Goal: Information Seeking & Learning: Compare options

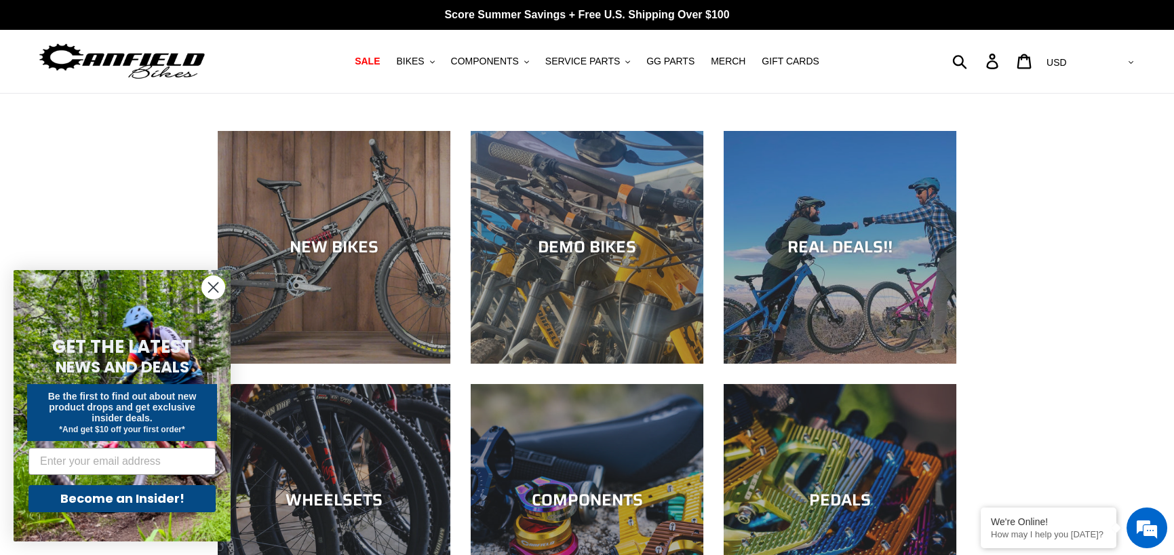
click at [214, 285] on icon "Close dialog" at bounding box center [213, 287] width 9 height 9
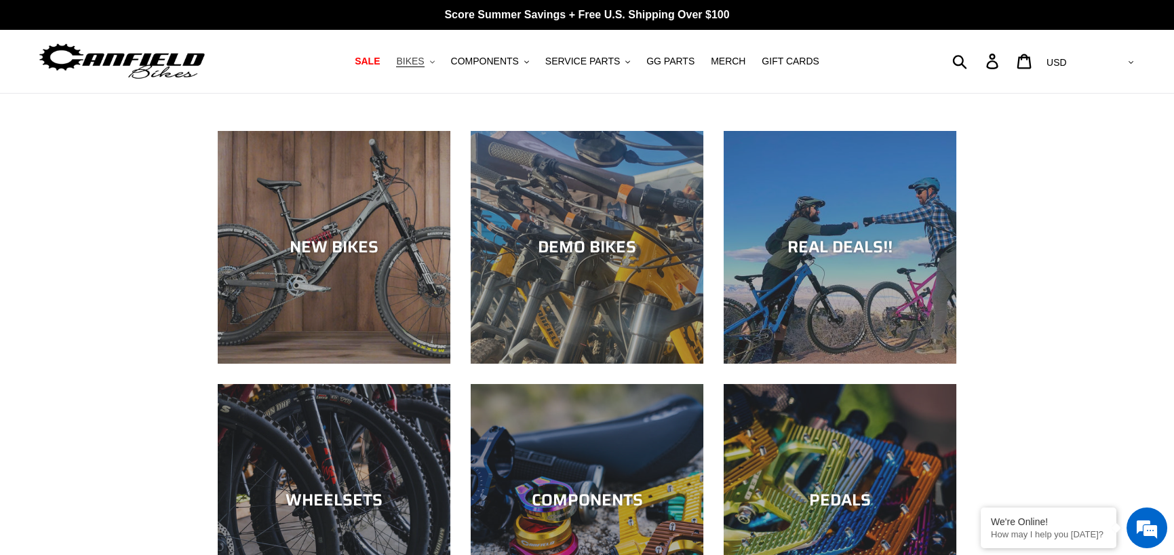
click at [424, 66] on span "BIKES" at bounding box center [410, 62] width 28 height 12
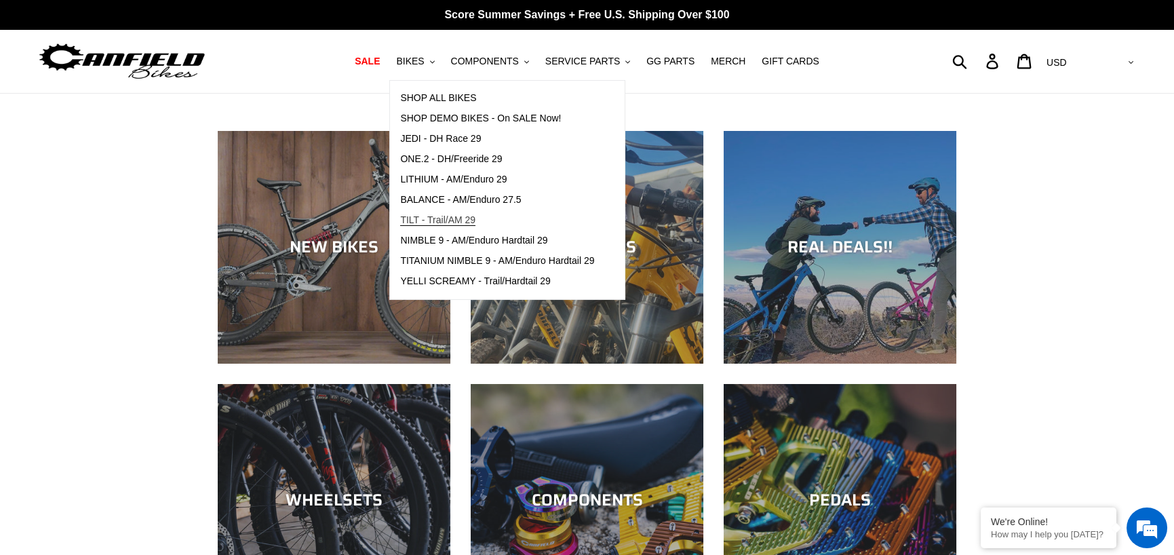
click at [448, 220] on span "TILT - Trail/AM 29" at bounding box center [437, 220] width 75 height 12
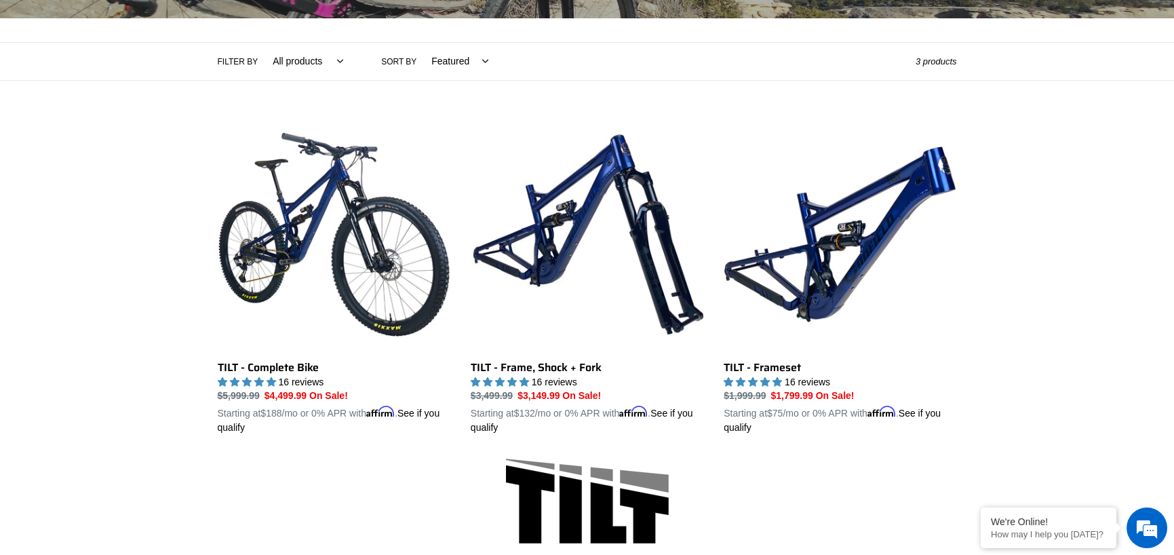
scroll to position [313, 0]
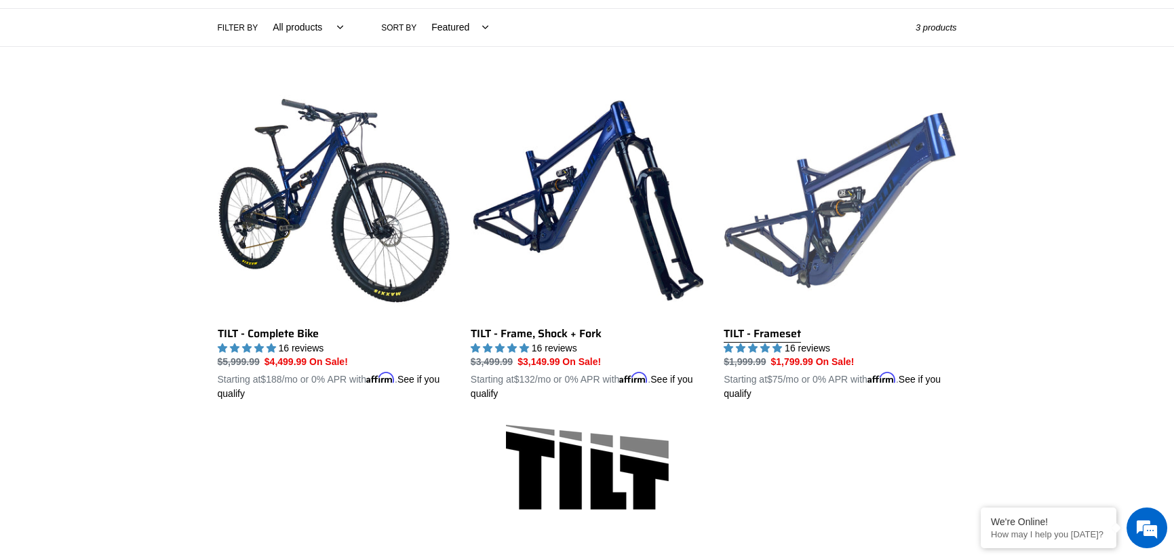
click at [814, 254] on link "TILT - Frameset" at bounding box center [840, 242] width 233 height 317
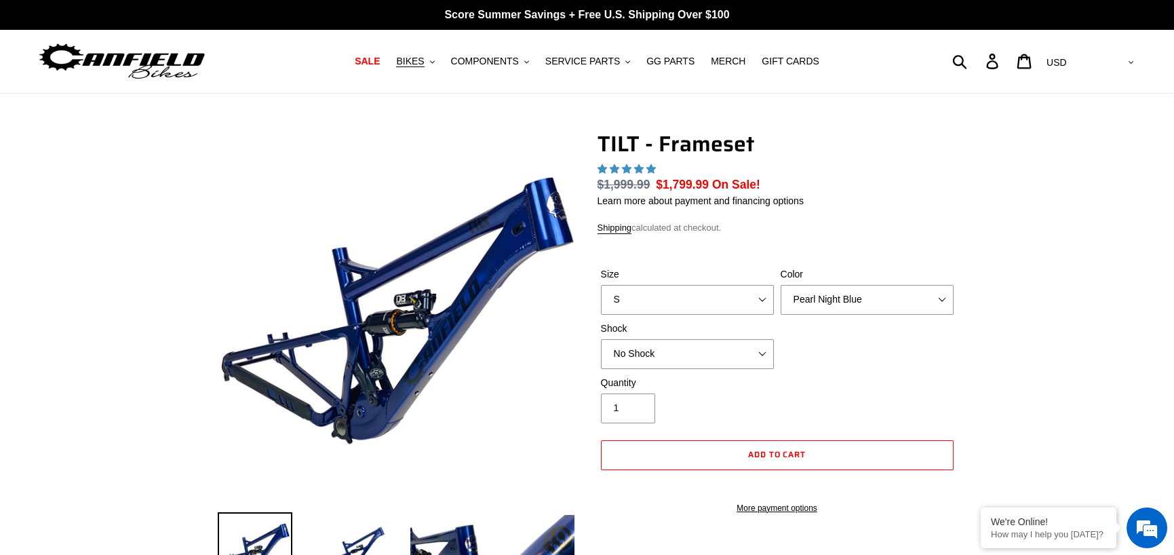
select select "highest-rating"
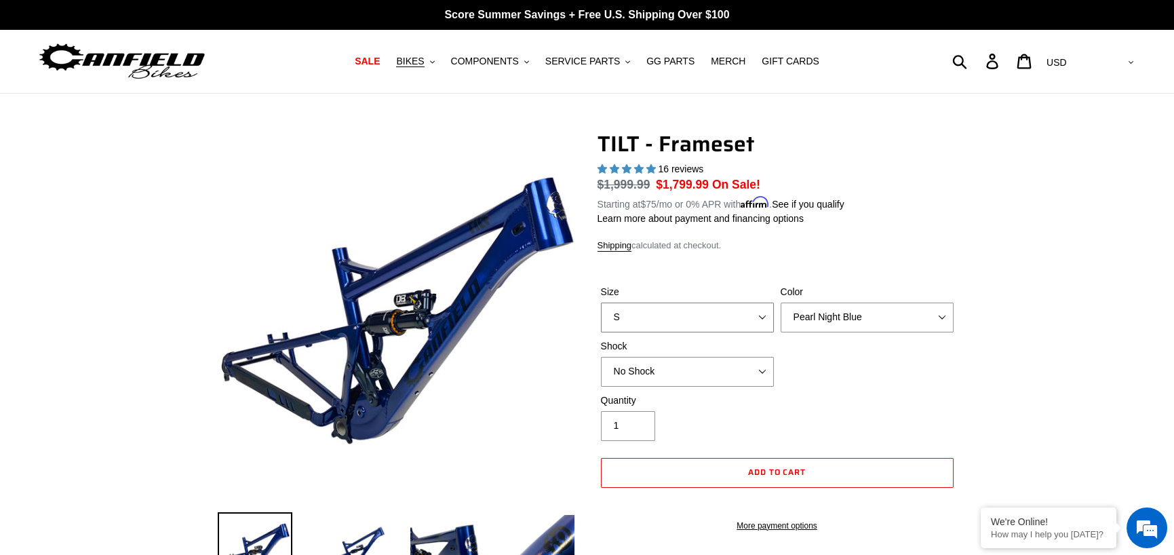
click at [760, 317] on select "S M L XL" at bounding box center [687, 318] width 173 height 30
select select "M"
click at [601, 303] on select "S M L XL" at bounding box center [687, 318] width 173 height 30
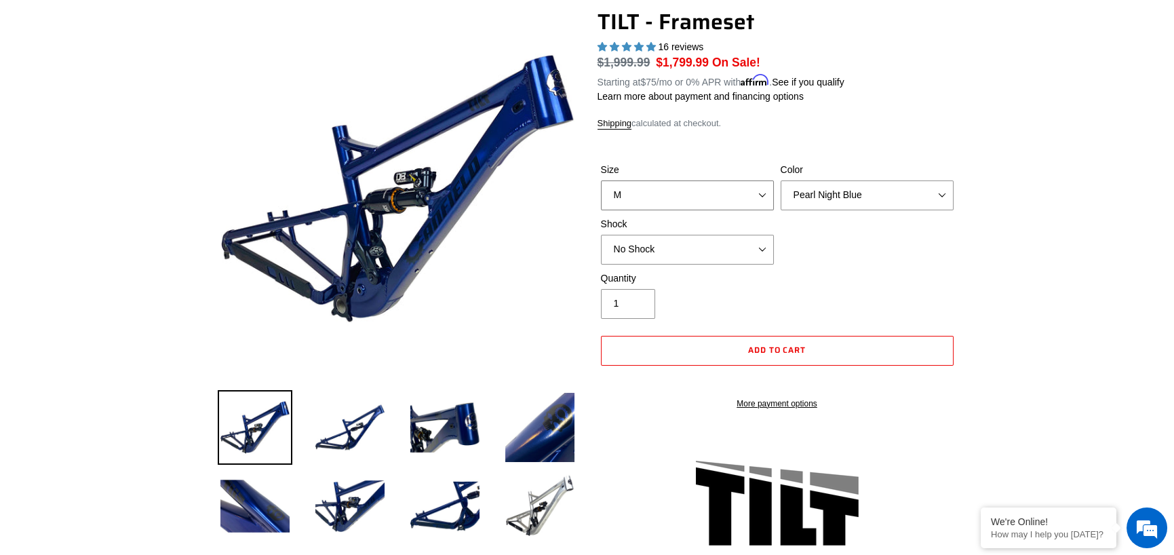
scroll to position [203, 0]
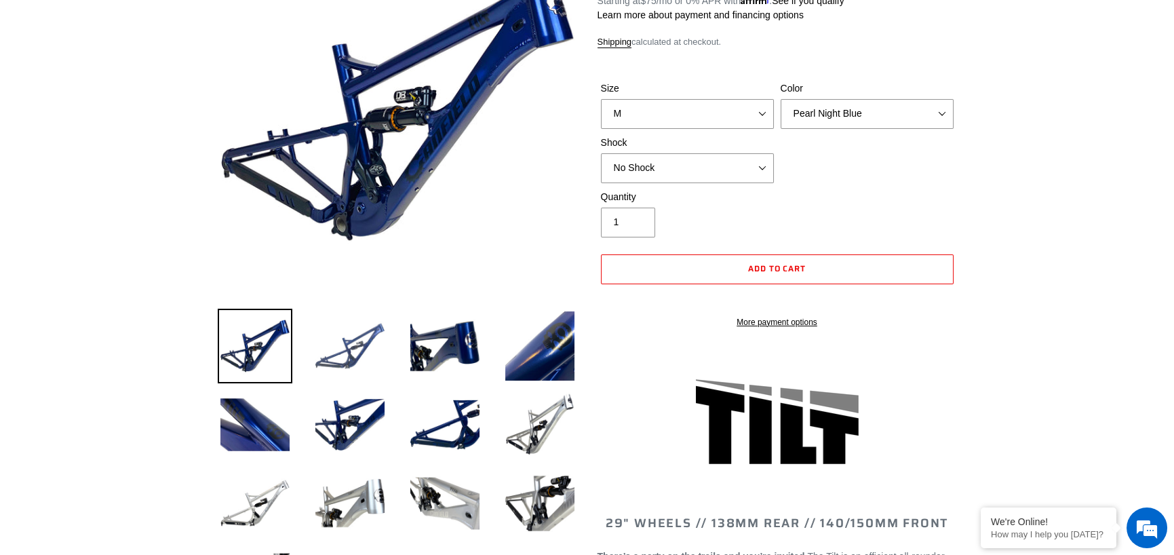
click at [341, 352] on img at bounding box center [350, 346] width 75 height 75
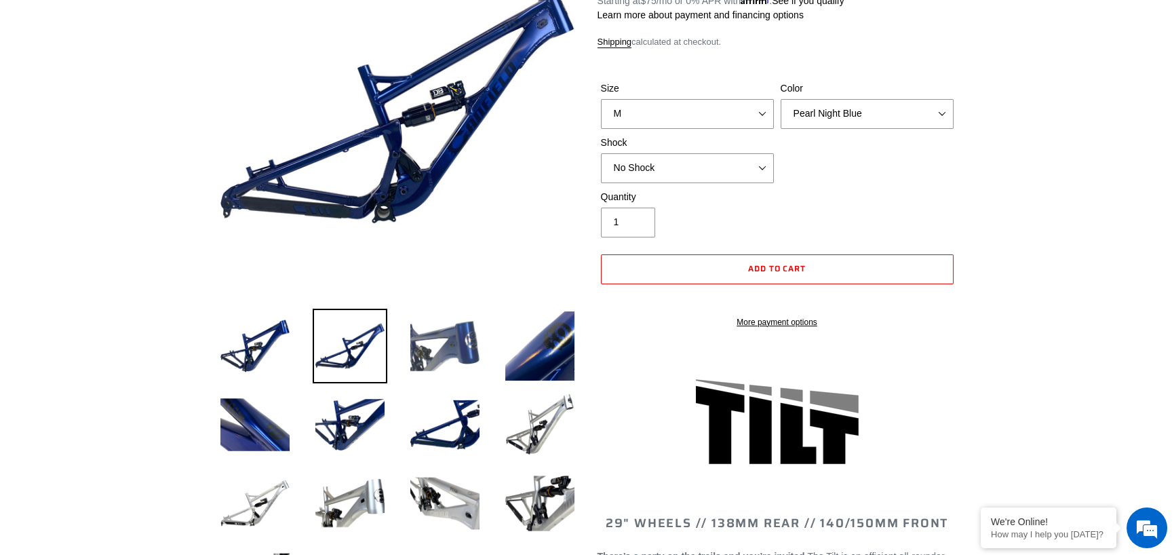
click at [419, 346] on img at bounding box center [445, 346] width 75 height 75
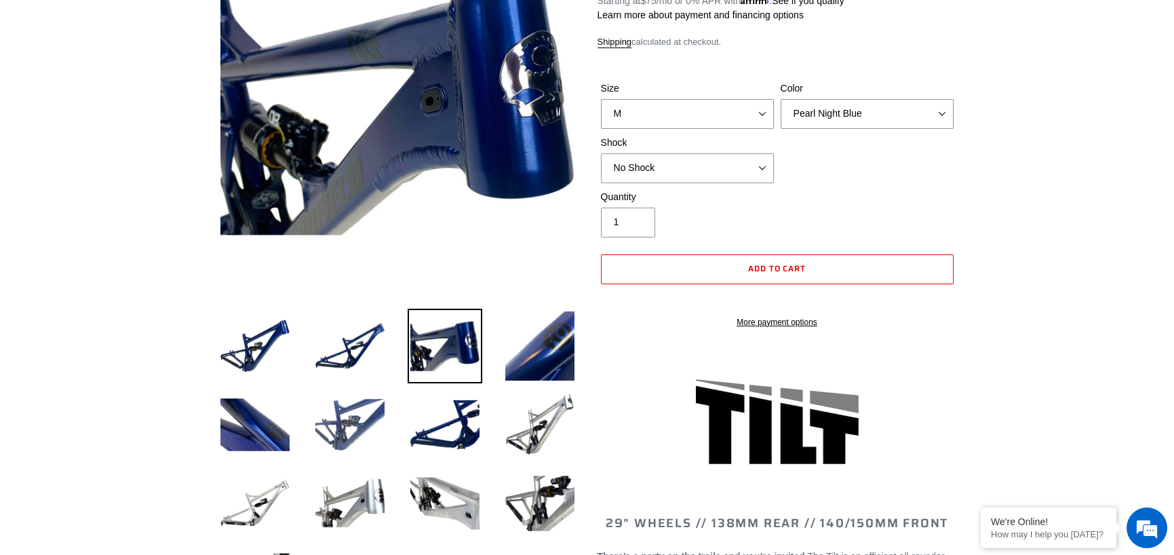
click at [370, 406] on img at bounding box center [350, 424] width 75 height 75
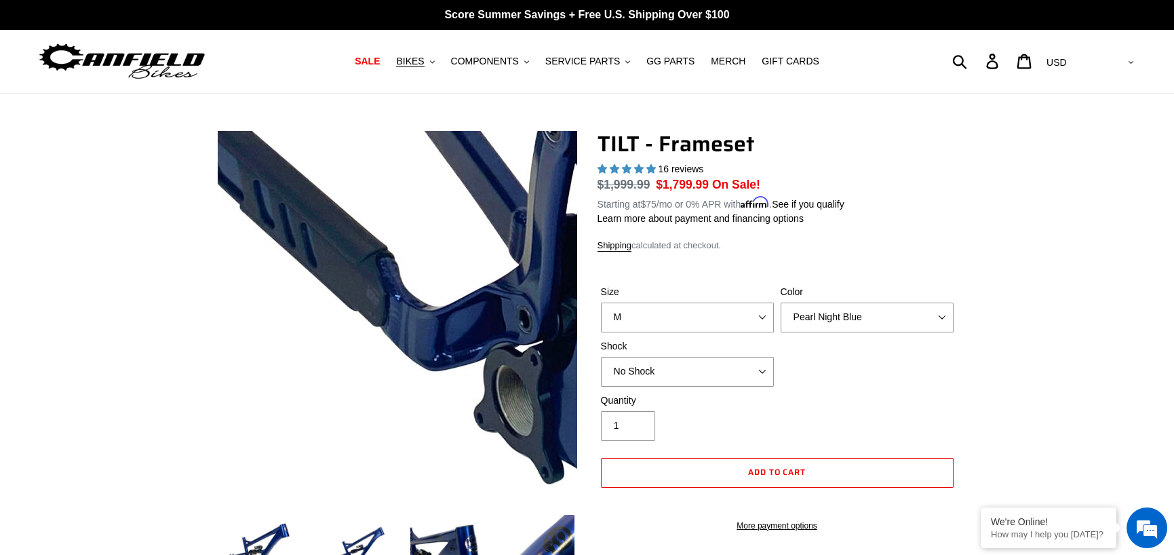
scroll to position [136, 0]
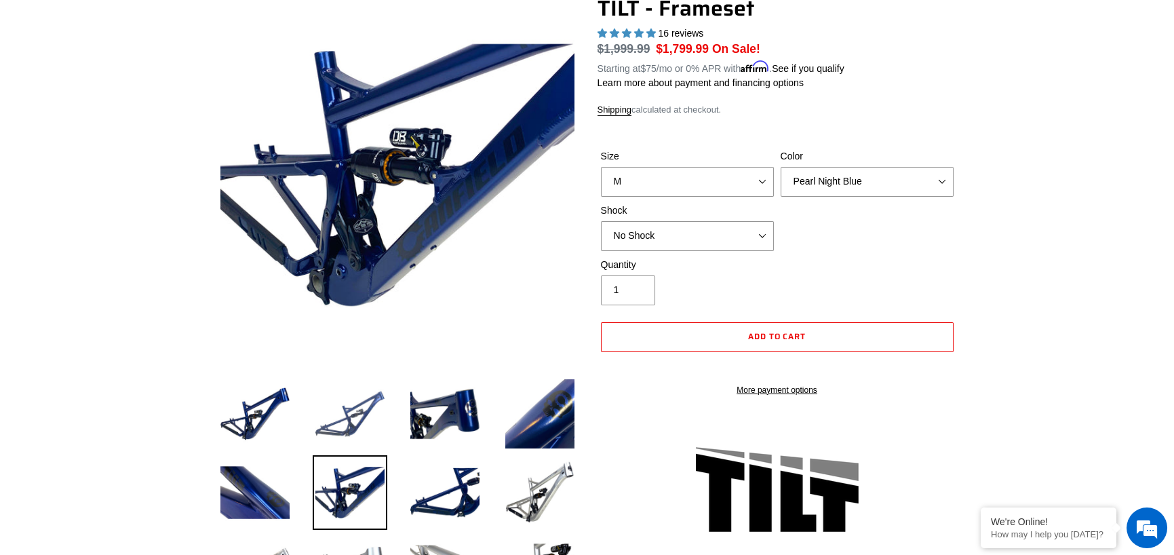
click at [329, 427] on img at bounding box center [350, 413] width 75 height 75
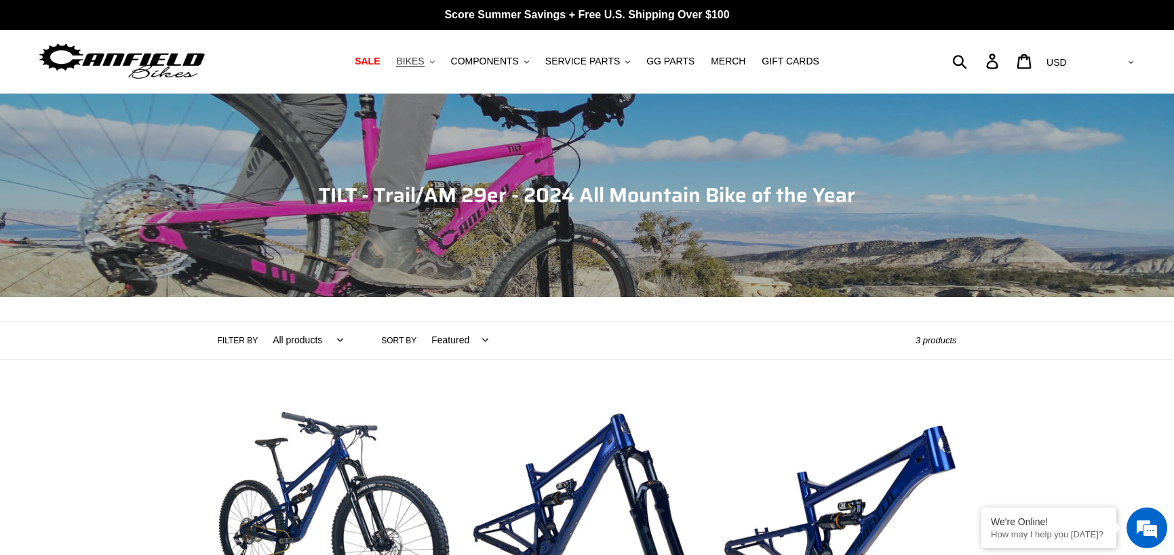
click at [435, 60] on icon ".cls-1{fill:#231f20}" at bounding box center [432, 62] width 5 height 5
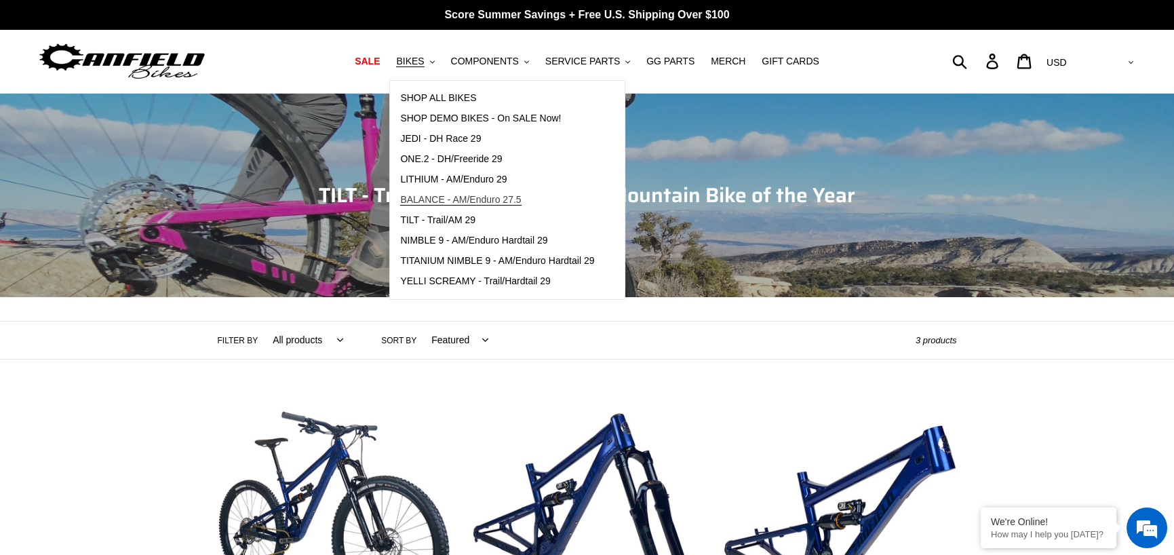
click at [440, 199] on span "BALANCE - AM/Enduro 27.5" at bounding box center [460, 200] width 121 height 12
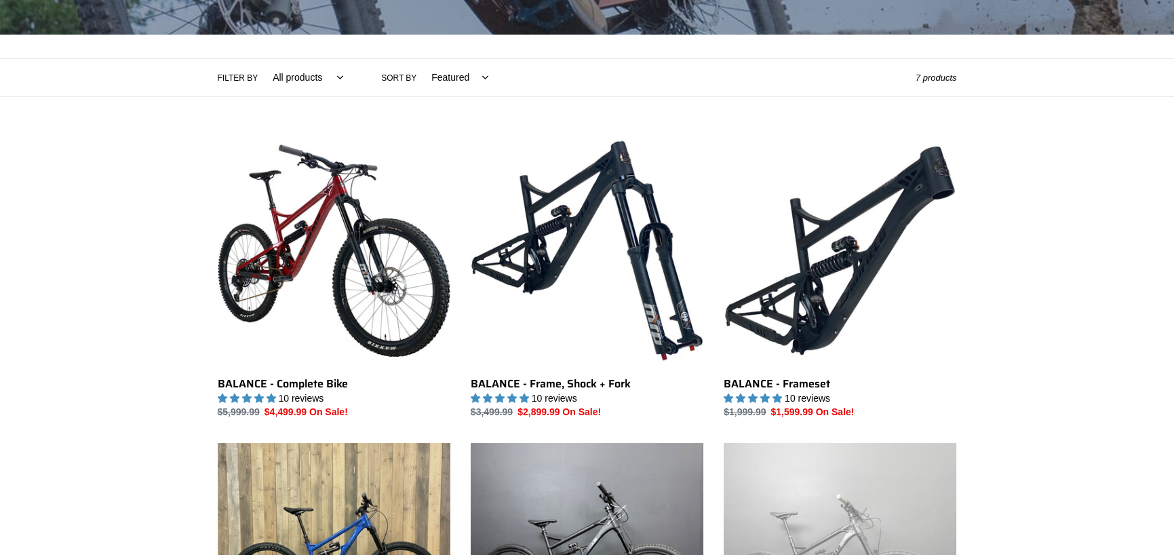
scroll to position [271, 0]
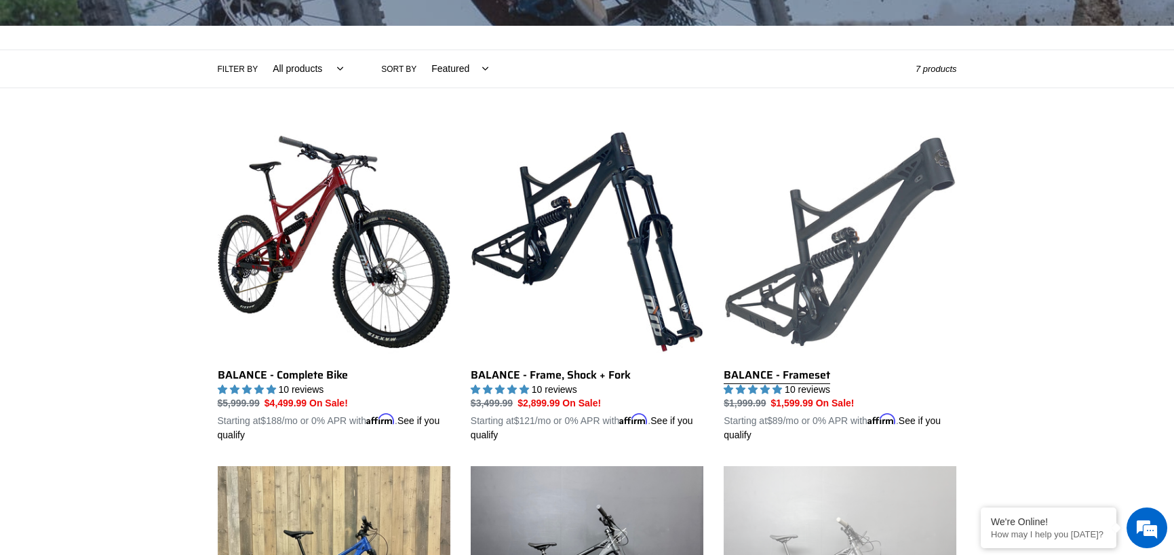
click at [806, 311] on link "BALANCE - Frameset" at bounding box center [840, 283] width 233 height 317
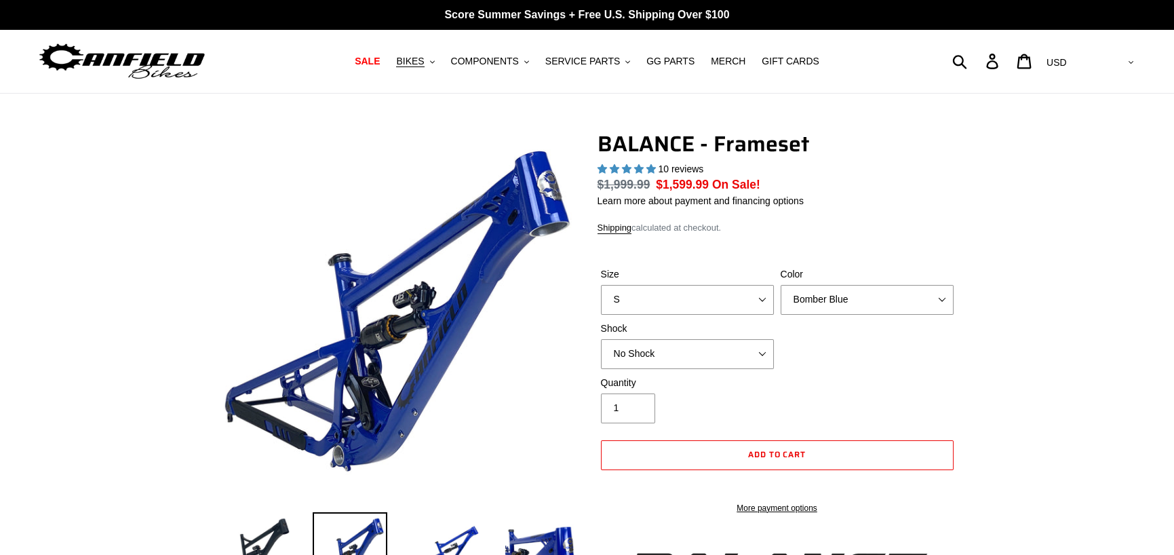
select select "highest-rating"
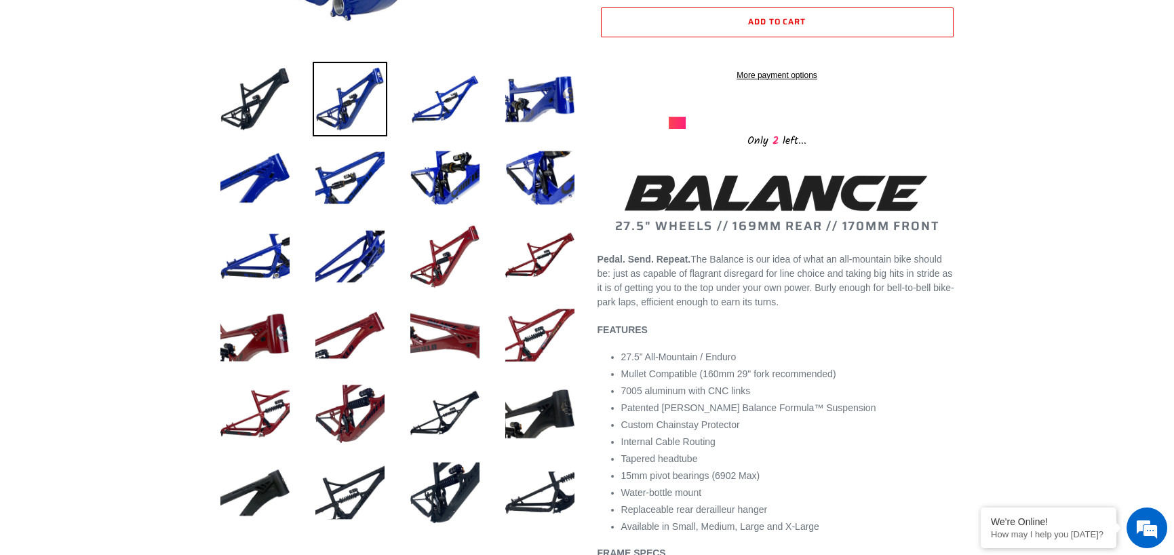
scroll to position [407, 0]
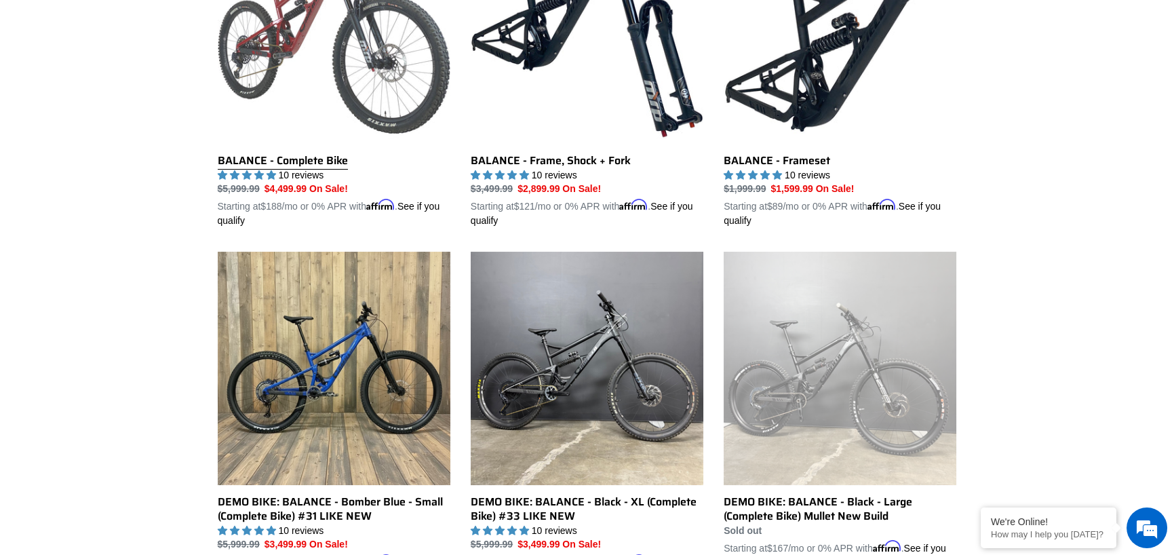
scroll to position [543, 0]
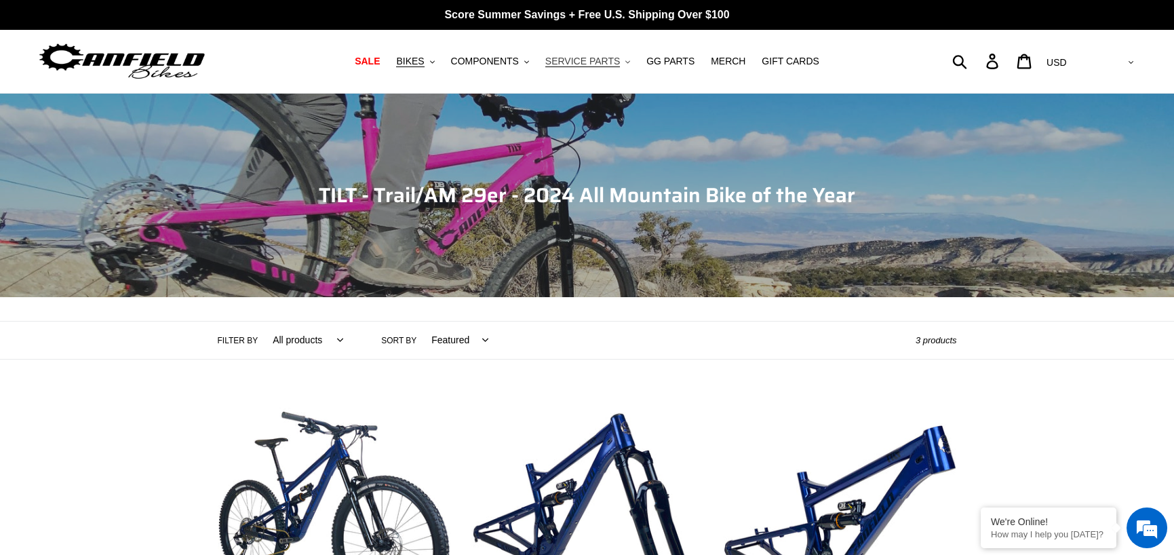
click at [619, 62] on button "SERVICE PARTS .cls-1{fill:#231f20}" at bounding box center [588, 61] width 98 height 18
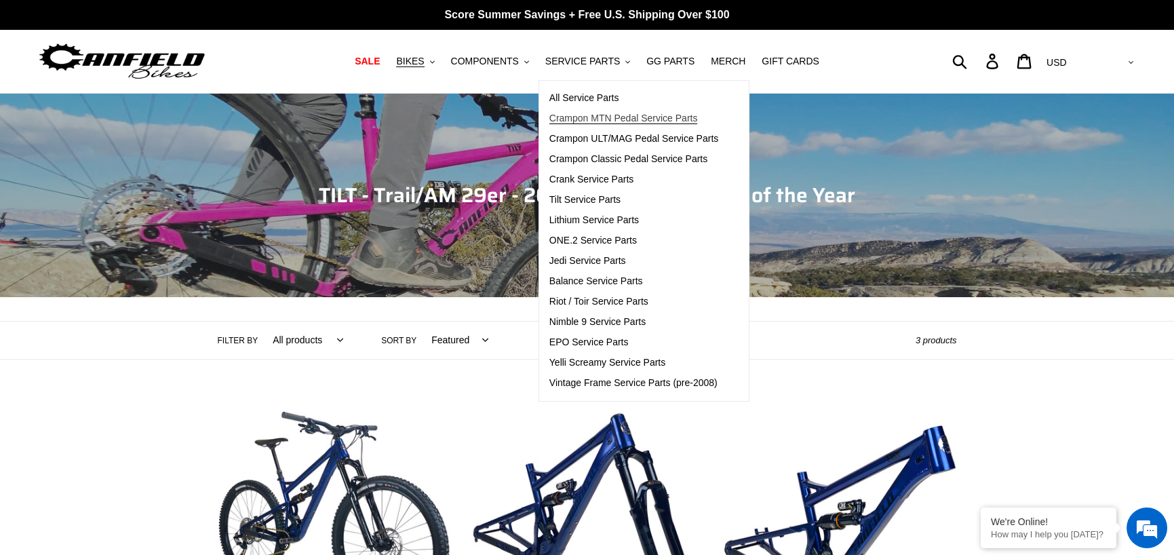
click at [653, 121] on span "Crampon MTN Pedal Service Parts" at bounding box center [623, 119] width 149 height 12
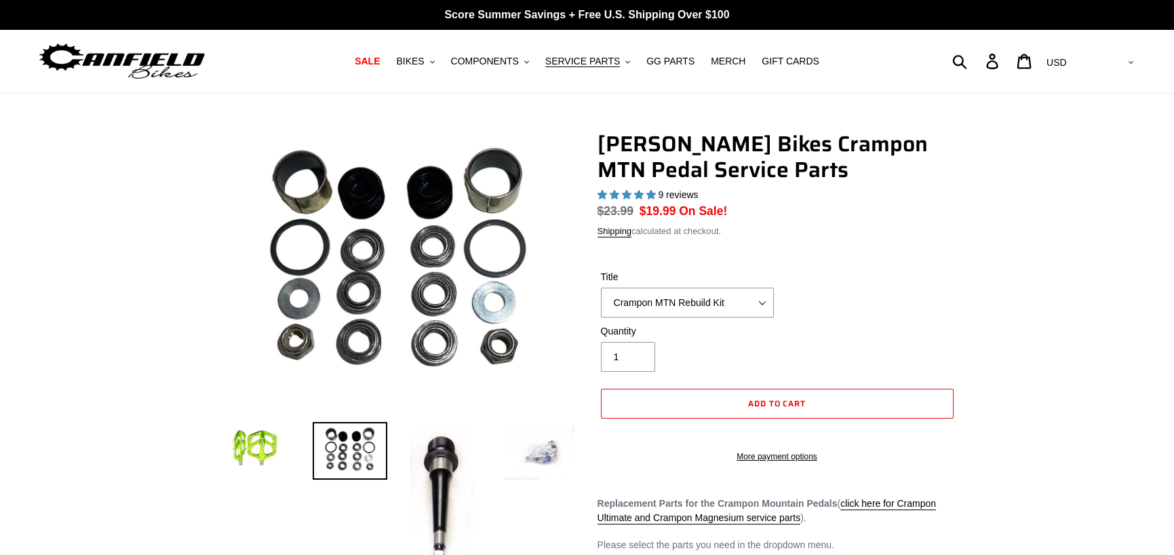
select select "highest-rating"
click at [624, 56] on button "SERVICE PARTS .cls-1{fill:#231f20}" at bounding box center [588, 61] width 98 height 18
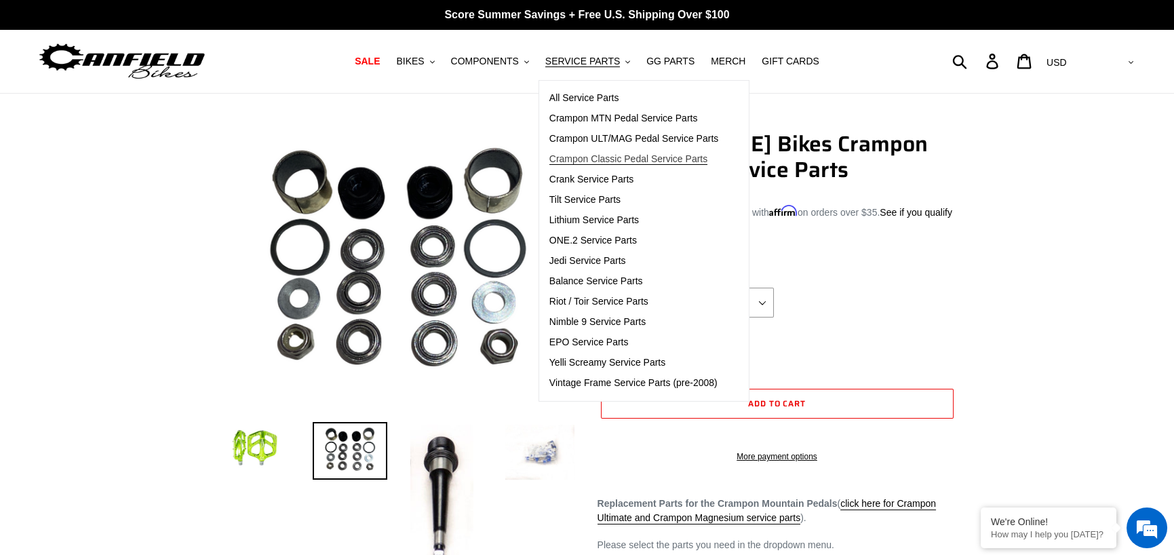
click at [616, 163] on span "Crampon Classic Pedal Service Parts" at bounding box center [628, 159] width 158 height 12
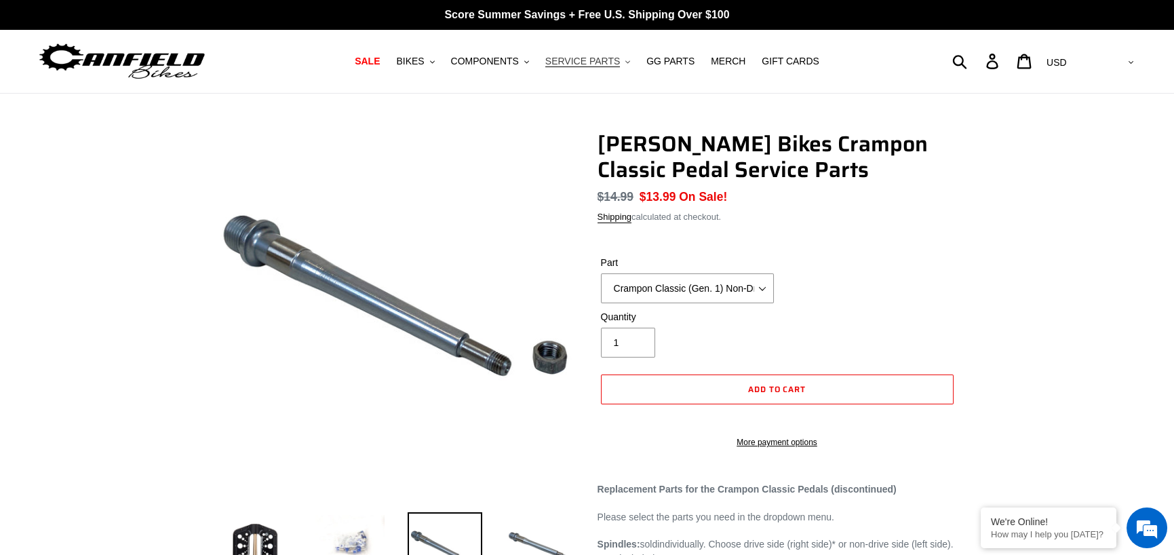
click at [618, 60] on button "SERVICE PARTS .cls-1{fill:#231f20}" at bounding box center [588, 61] width 98 height 18
click at [529, 64] on icon ".cls-1{fill:#231f20}" at bounding box center [526, 62] width 5 height 5
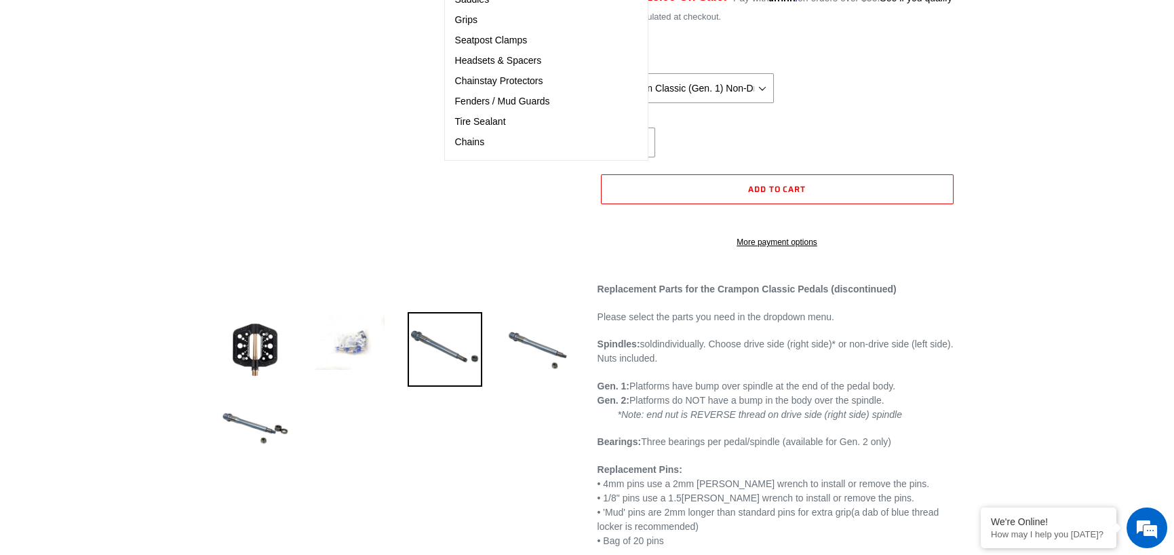
scroll to position [203, 0]
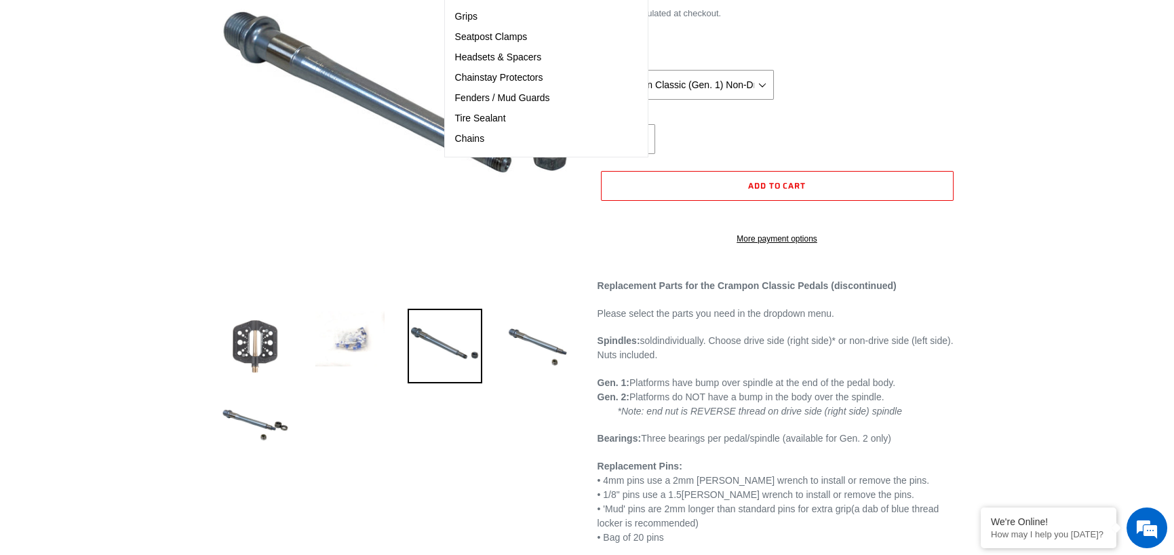
click at [260, 347] on img at bounding box center [255, 346] width 75 height 75
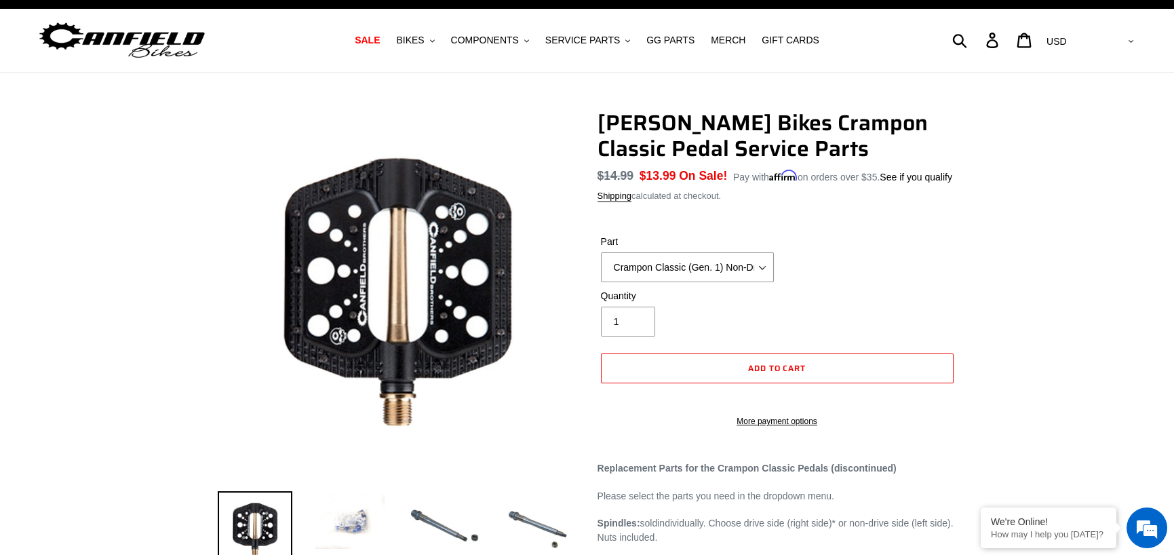
scroll to position [0, 0]
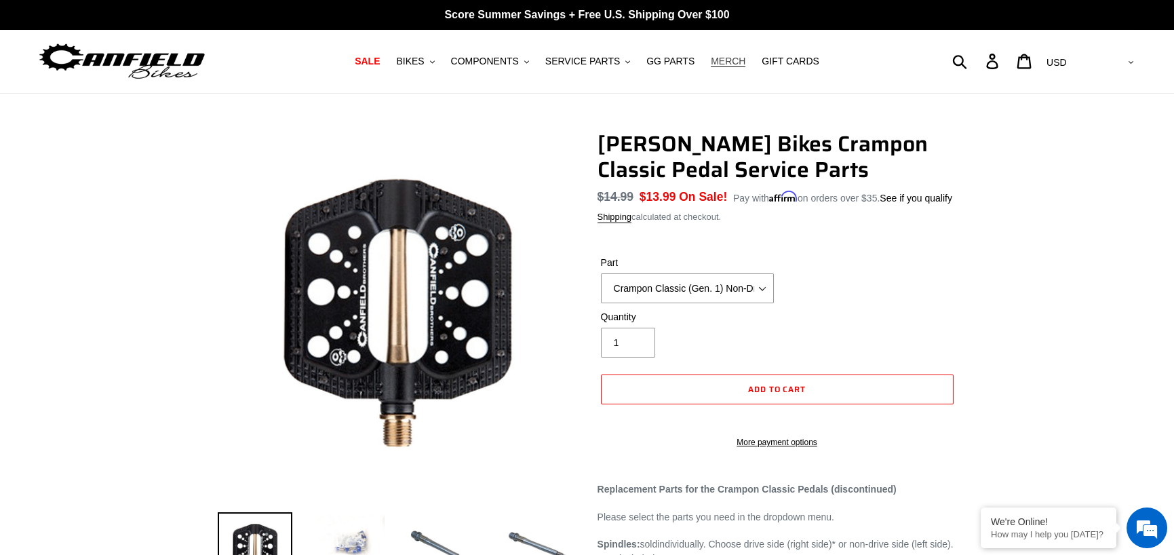
click at [721, 67] on span "MERCH" at bounding box center [728, 62] width 35 height 12
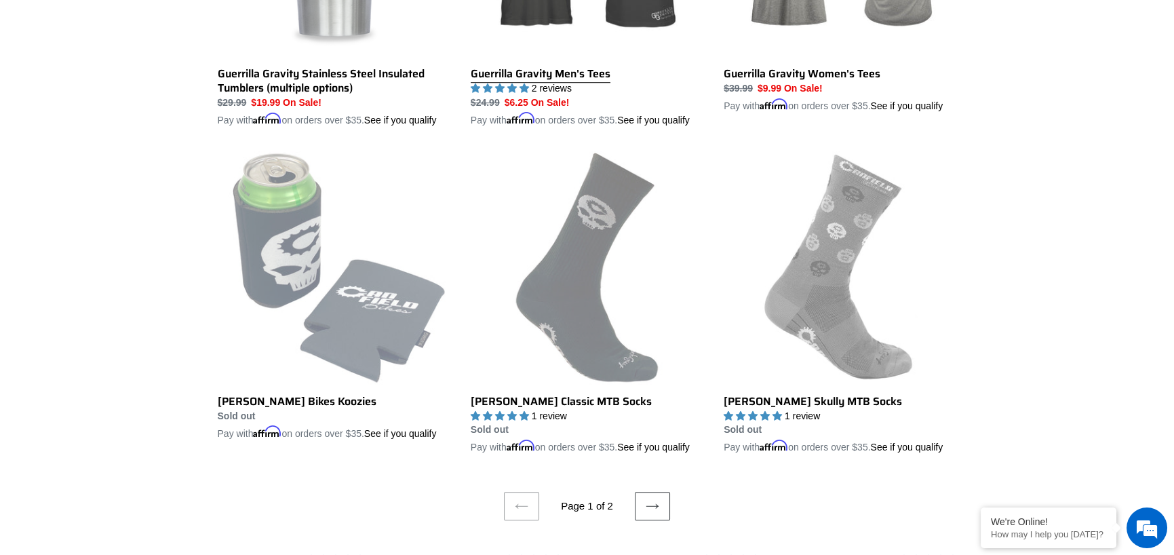
scroll to position [2578, 0]
click at [650, 512] on icon at bounding box center [653, 506] width 14 height 14
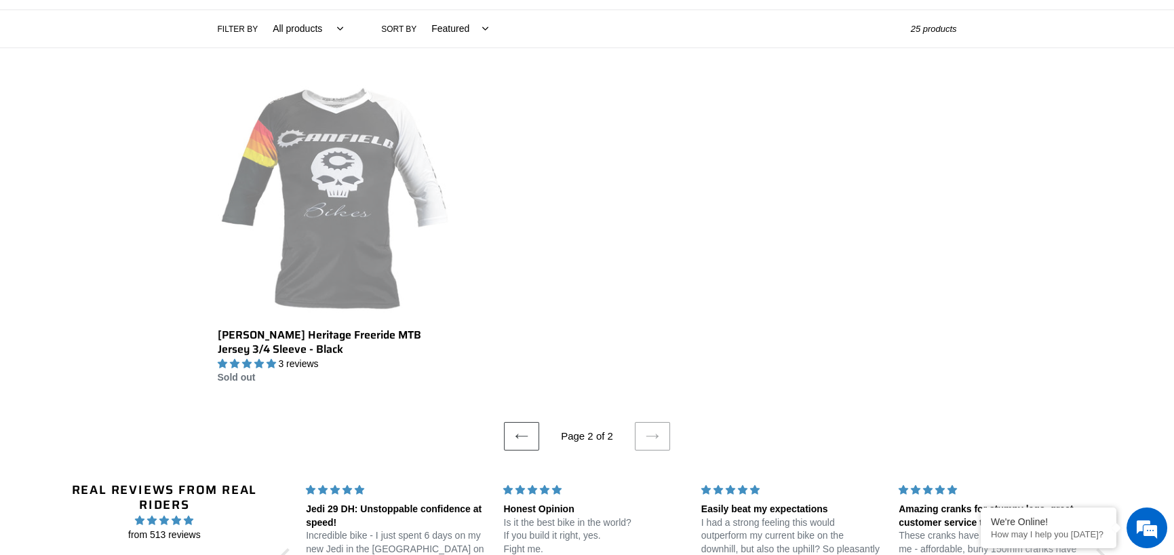
scroll to position [339, 0]
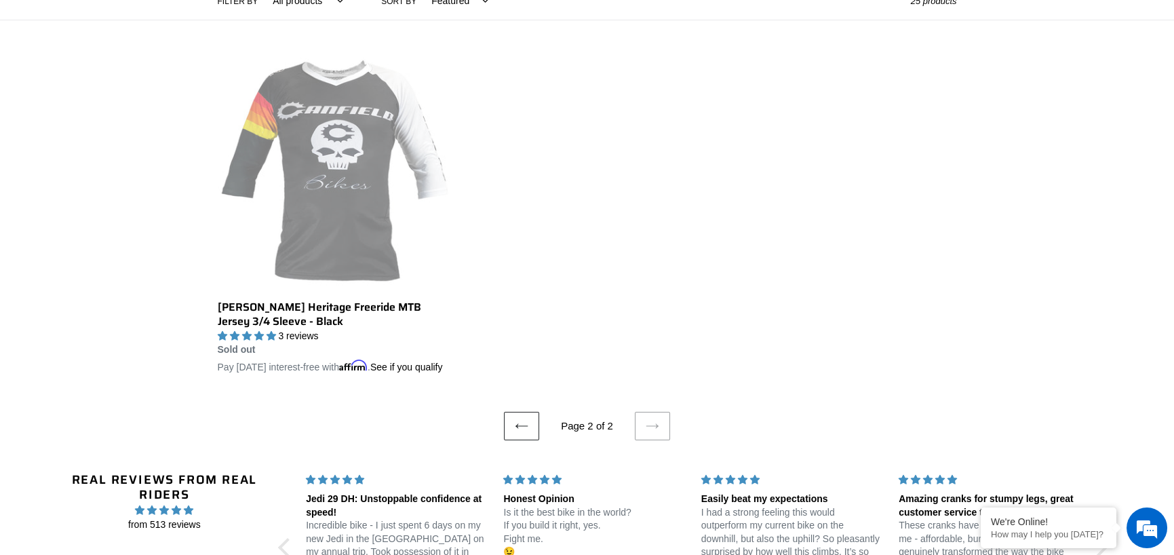
click at [531, 440] on link "Previous page" at bounding box center [521, 426] width 35 height 28
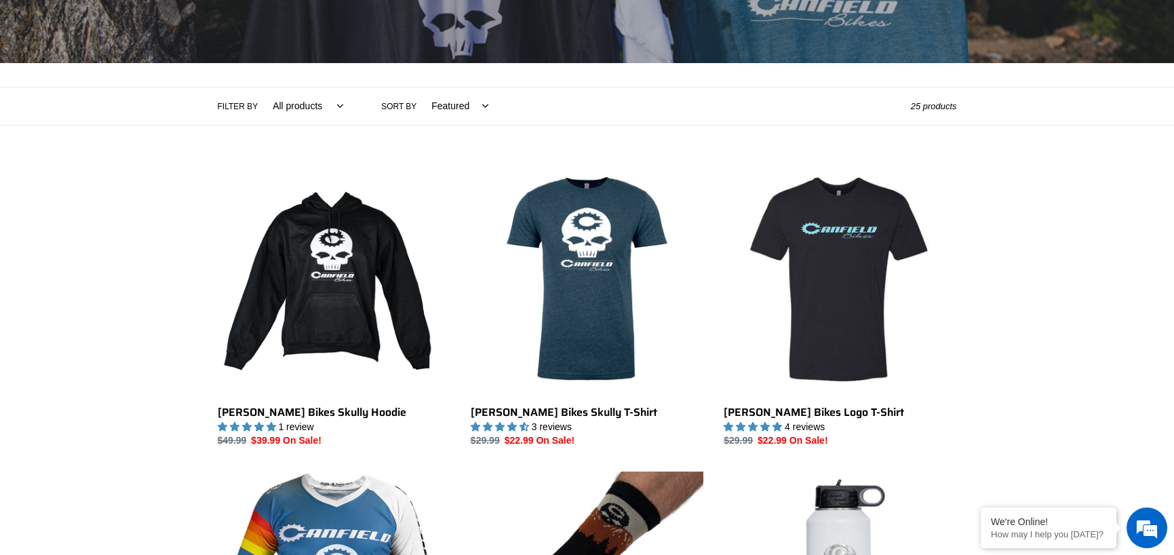
scroll to position [271, 0]
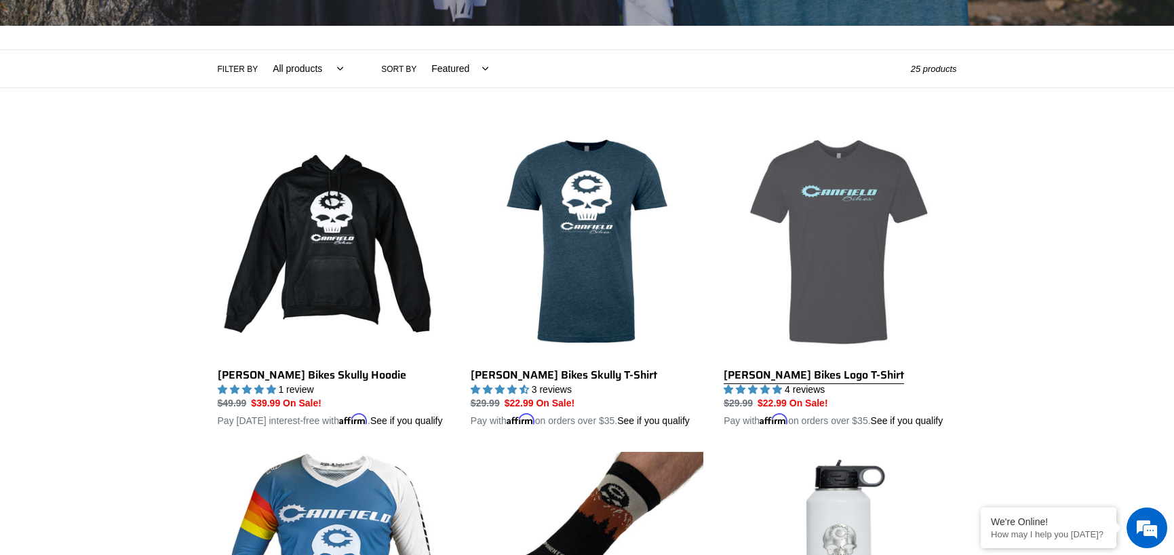
click at [817, 293] on link "[PERSON_NAME] Bikes Logo T-Shirt" at bounding box center [840, 276] width 233 height 303
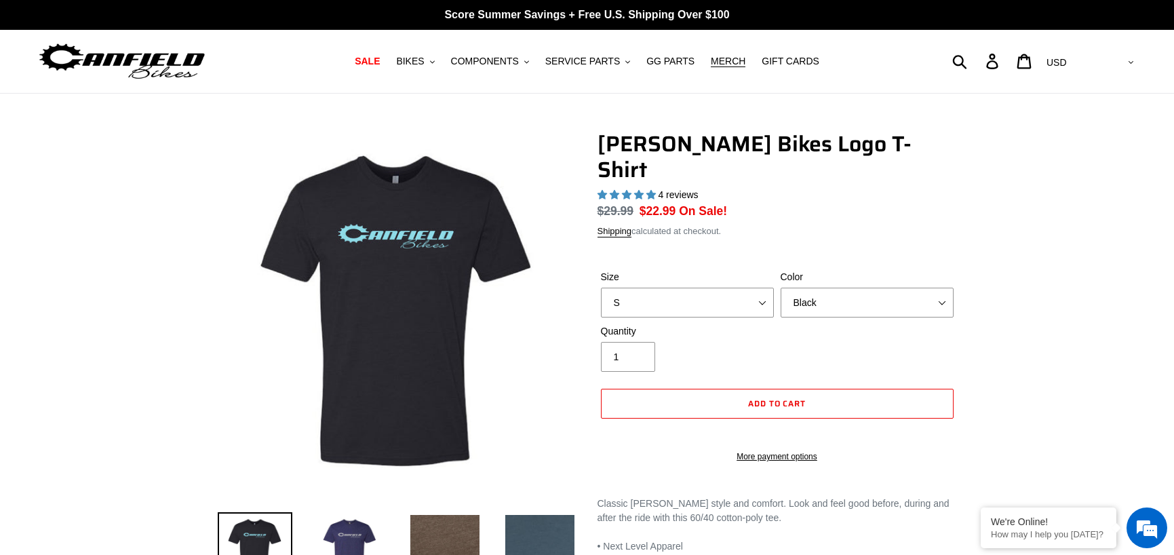
select select "highest-rating"
click at [758, 288] on select "S M L pre-order ETA 9/20/25 XL pre-order ETA 9/20/25 2XL pre-order ETA 9/20/25" at bounding box center [687, 303] width 173 height 30
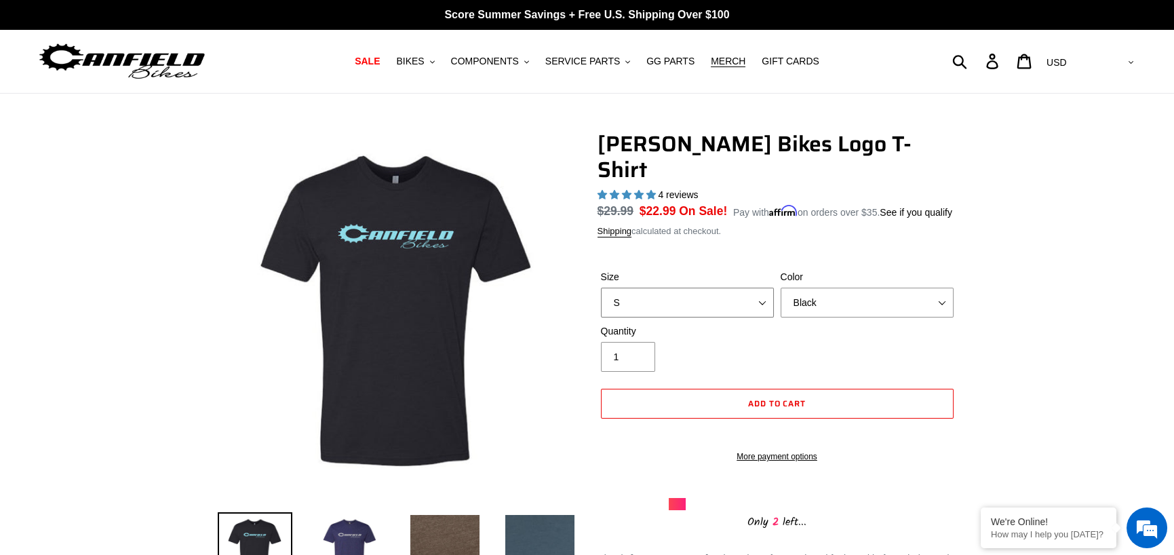
select select "L pre-order ETA 9/20/25"
click at [601, 288] on select "S M L pre-order ETA 9/20/25 XL pre-order ETA 9/20/25 2XL pre-order ETA 9/20/25" at bounding box center [687, 303] width 173 height 30
click at [821, 288] on select "Black Brown Indigo Storm Blue" at bounding box center [867, 303] width 173 height 30
click at [781, 288] on select "Black Brown Indigo Storm Blue" at bounding box center [867, 303] width 173 height 30
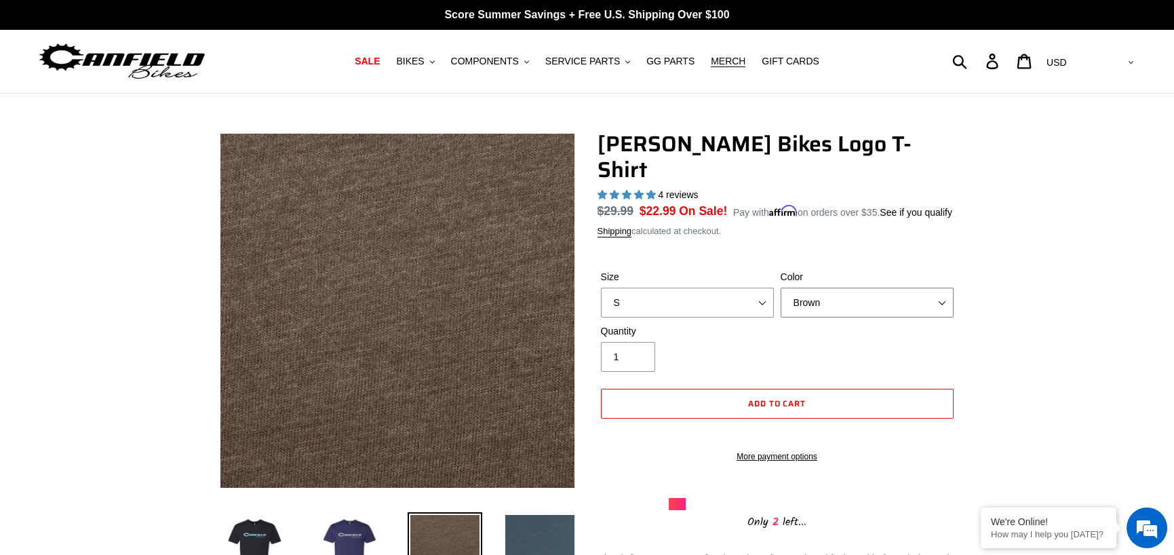
click at [828, 288] on select "Black Brown Indigo Storm Blue" at bounding box center [867, 303] width 173 height 30
click at [781, 288] on select "Black Brown Indigo Storm Blue" at bounding box center [867, 303] width 173 height 30
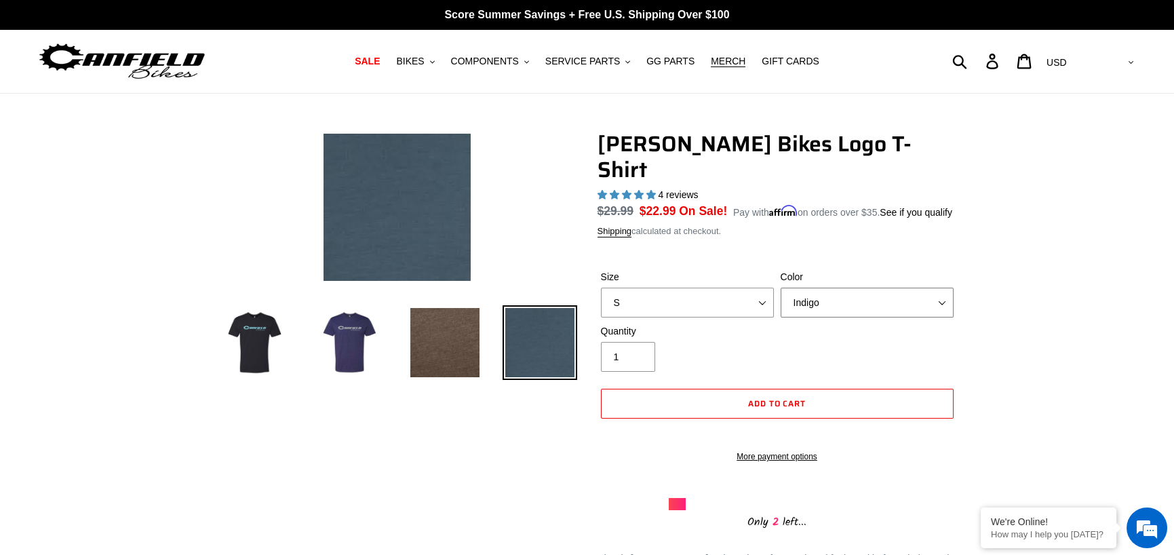
click at [842, 288] on select "Black Brown Indigo Storm Blue" at bounding box center [867, 303] width 173 height 30
select select "Storm Blue"
click at [781, 288] on select "Black Brown Indigo Storm Blue" at bounding box center [867, 303] width 173 height 30
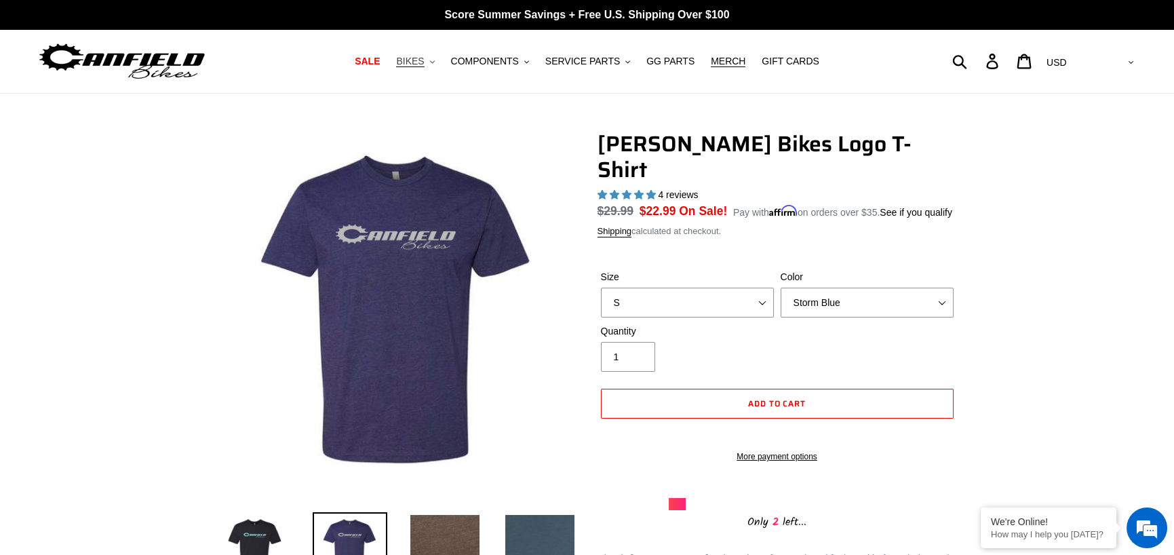
click at [441, 64] on button "BIKES .cls-1{fill:#231f20}" at bounding box center [415, 61] width 52 height 18
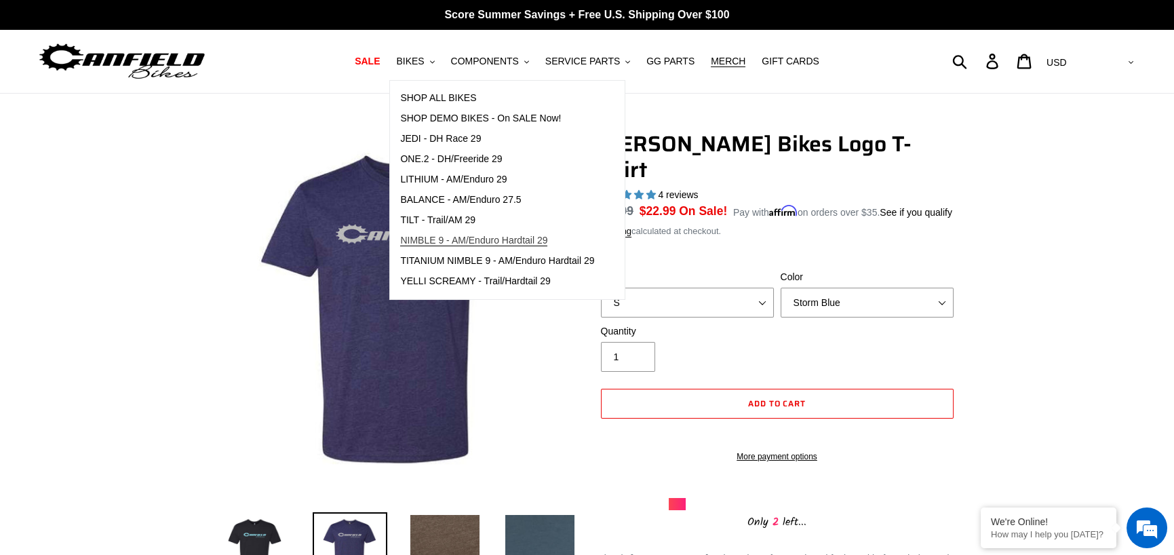
click at [448, 238] on span "NIMBLE 9 - AM/Enduro Hardtail 29" at bounding box center [473, 241] width 147 height 12
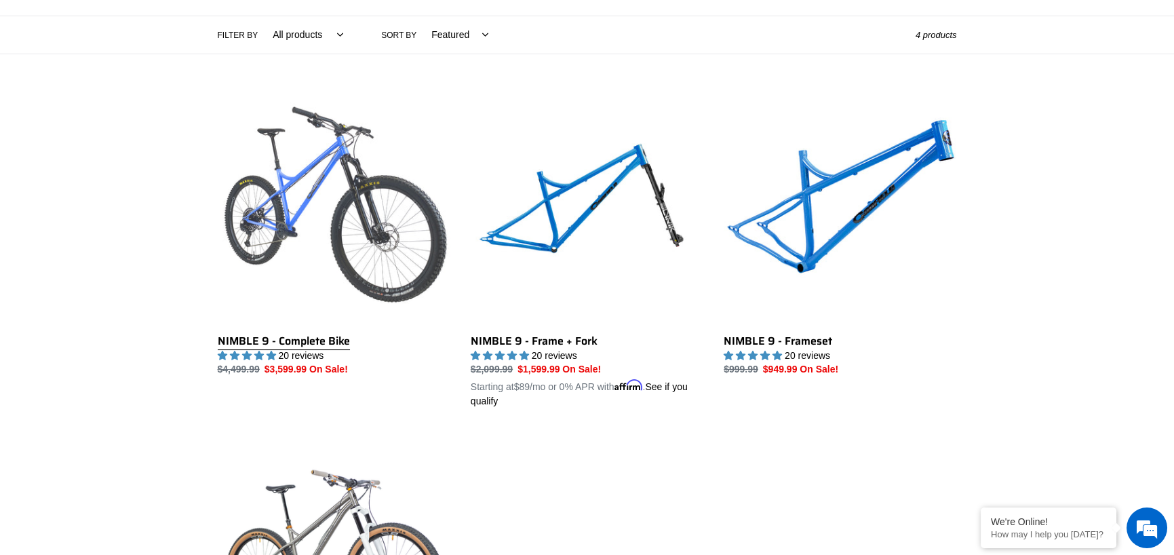
scroll to position [339, 0]
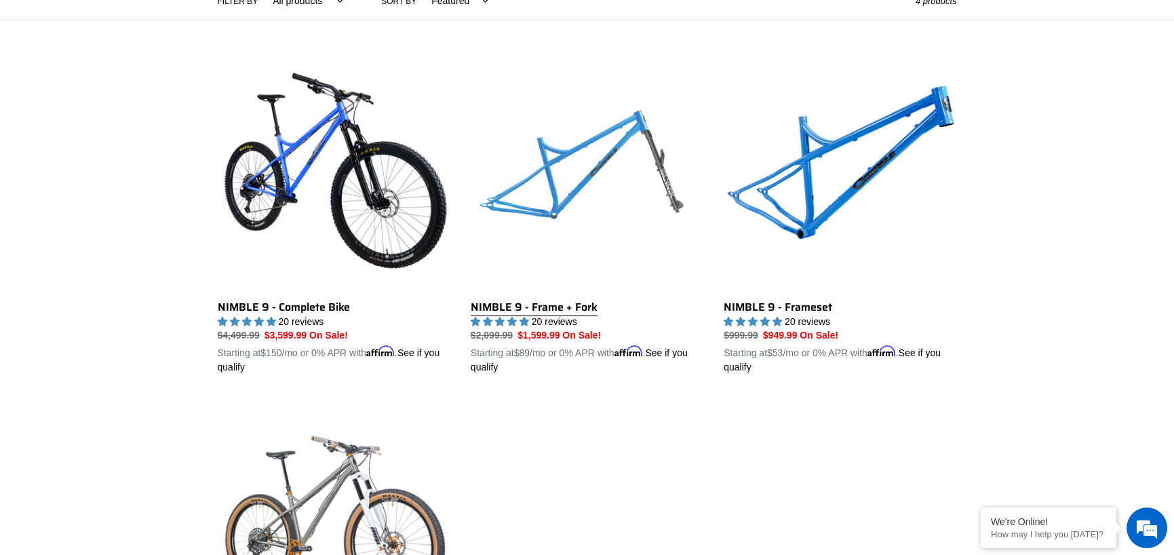
click at [551, 307] on link "NIMBLE 9 - Frame + Fork" at bounding box center [587, 216] width 233 height 317
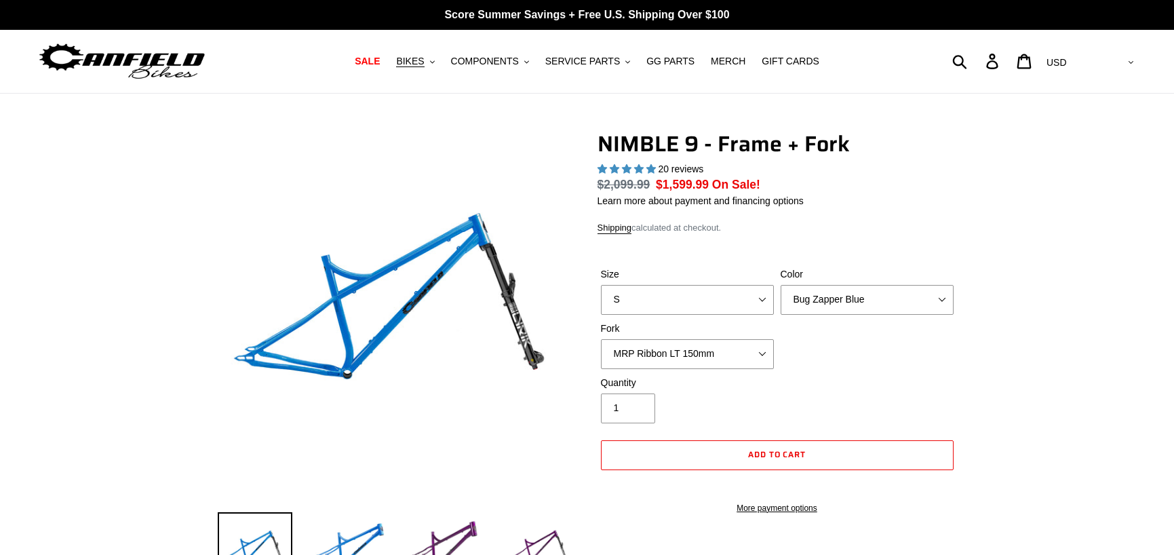
select select "highest-rating"
click at [762, 359] on select "MRP Ribbon LT 150mm Fox 36 Factory Grip X 150mm (Special Order) RockShox Lyrik …" at bounding box center [687, 354] width 173 height 30
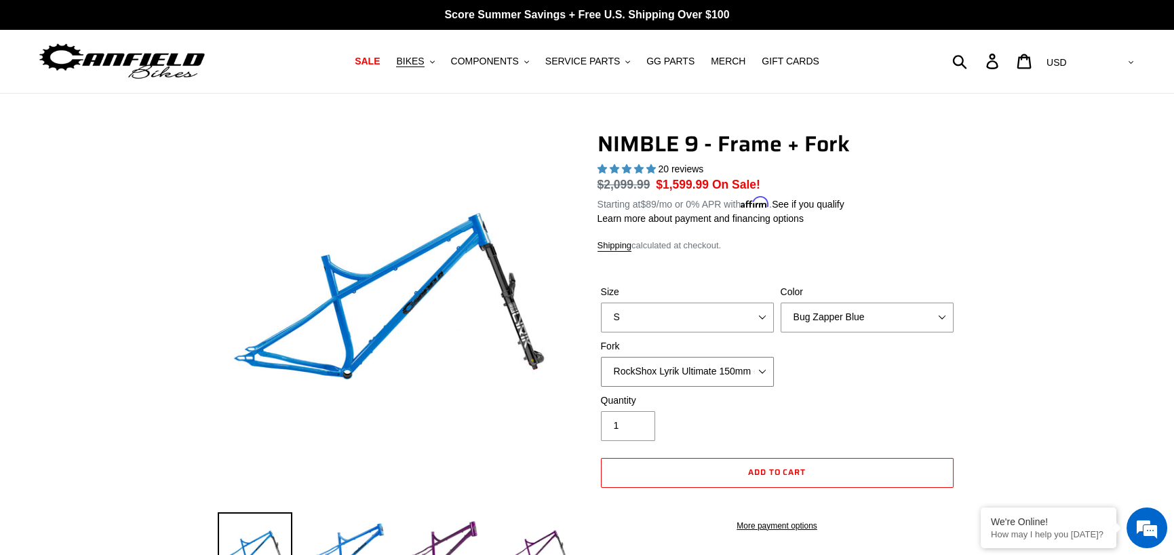
click at [601, 357] on select "MRP Ribbon LT 150mm Fox 36 Factory Grip X 150mm (Special Order) RockShox Lyrik …" at bounding box center [687, 372] width 173 height 30
click at [756, 370] on select "MRP Ribbon LT 150mm Fox 36 Factory Grip X 150mm (Special Order) RockShox Lyrik …" at bounding box center [687, 372] width 173 height 30
click at [601, 357] on select "MRP Ribbon LT 150mm Fox 36 Factory Grip X 150mm (Special Order) RockShox Lyrik …" at bounding box center [687, 372] width 173 height 30
click at [760, 367] on select "MRP Ribbon LT 150mm Fox 36 Factory Grip X 150mm (Special Order) RockShox Lyrik …" at bounding box center [687, 372] width 173 height 30
select select "MRP Ribbon LT 150mm"
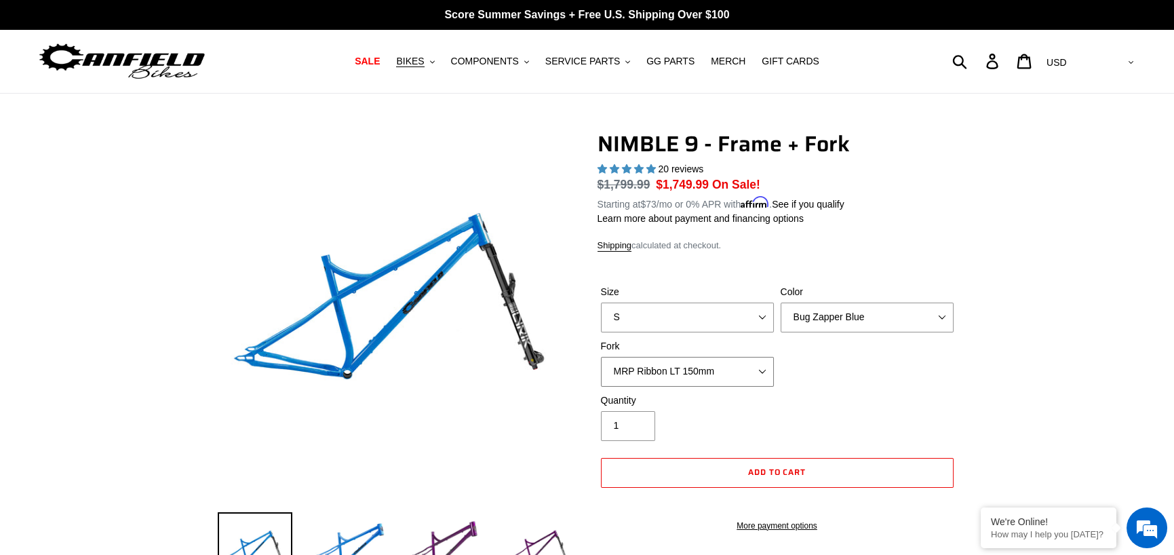
click at [601, 357] on select "MRP Ribbon LT 150mm Fox 36 Factory Grip X 150mm (Special Order) RockShox Lyrik …" at bounding box center [687, 372] width 173 height 30
